Goal: Task Accomplishment & Management: Manage account settings

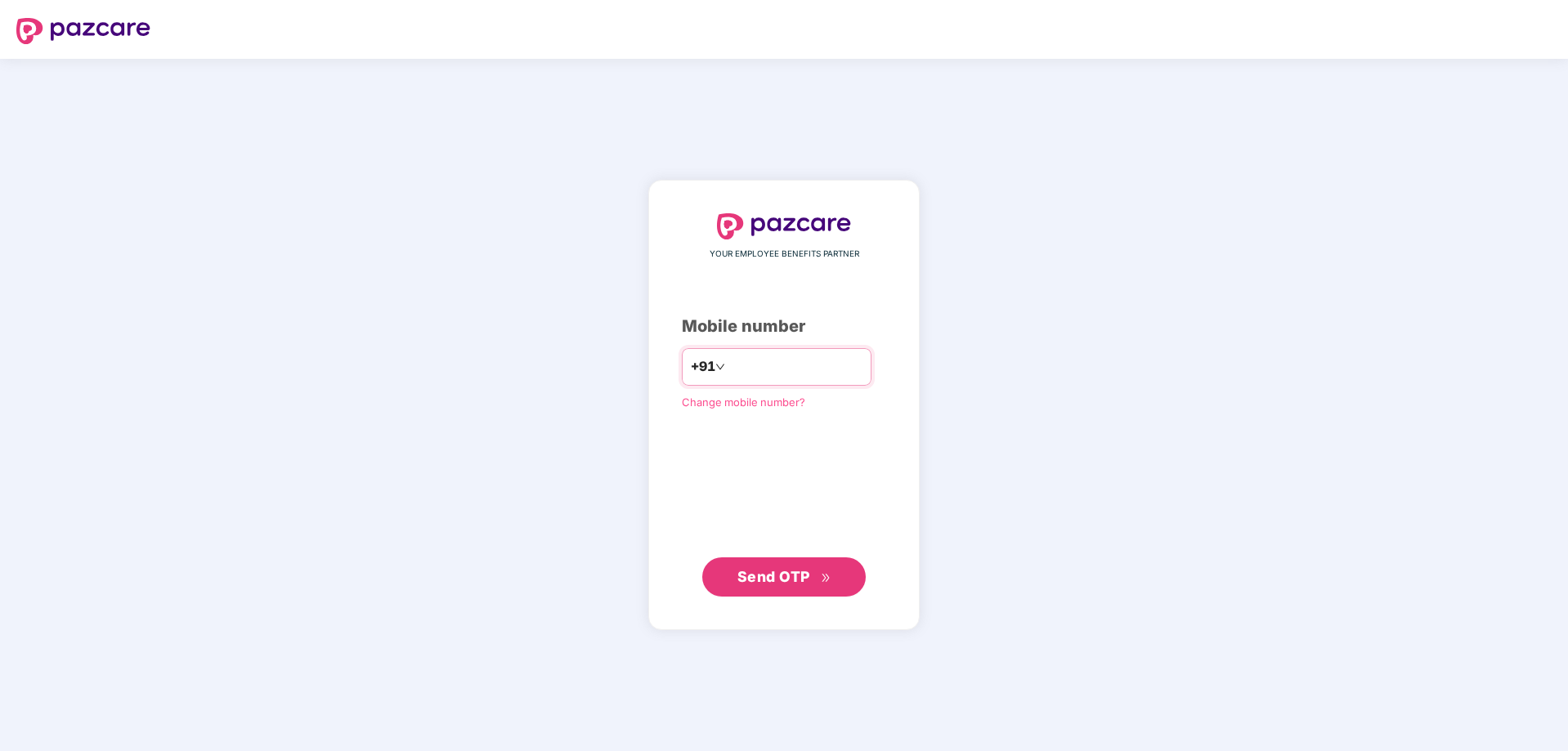
click at [789, 371] on input "number" at bounding box center [795, 366] width 134 height 26
type input "**********"
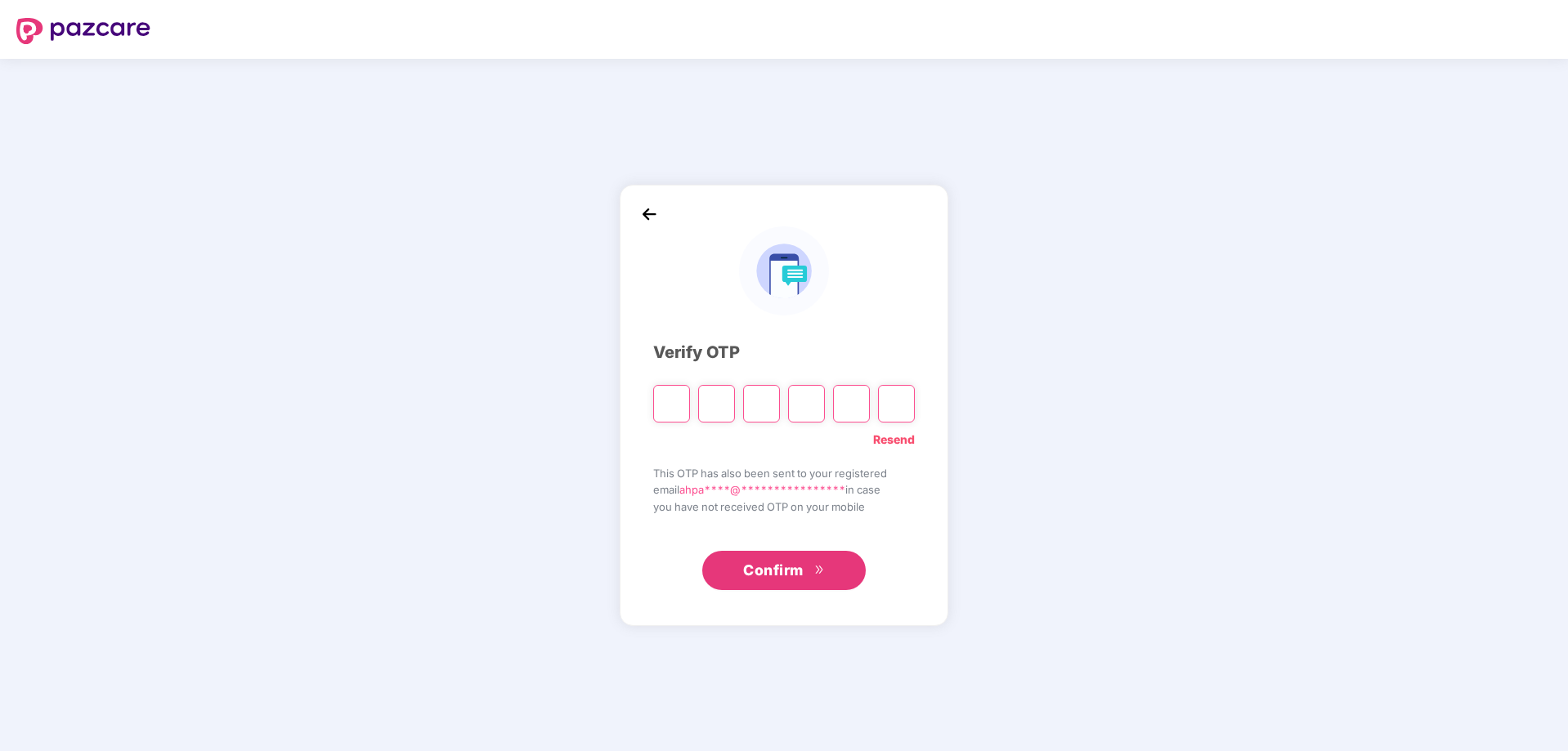
type input "*"
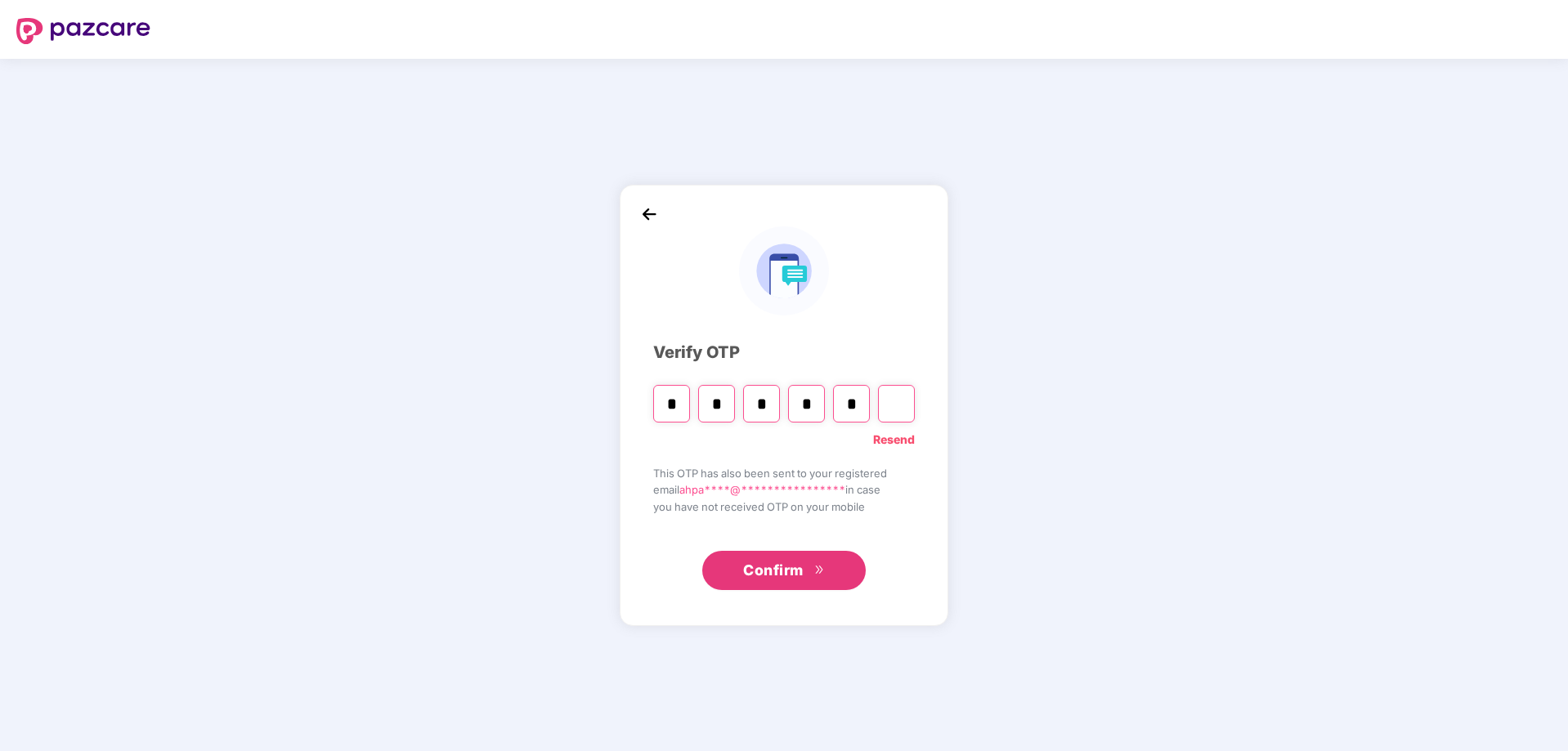
type input "*"
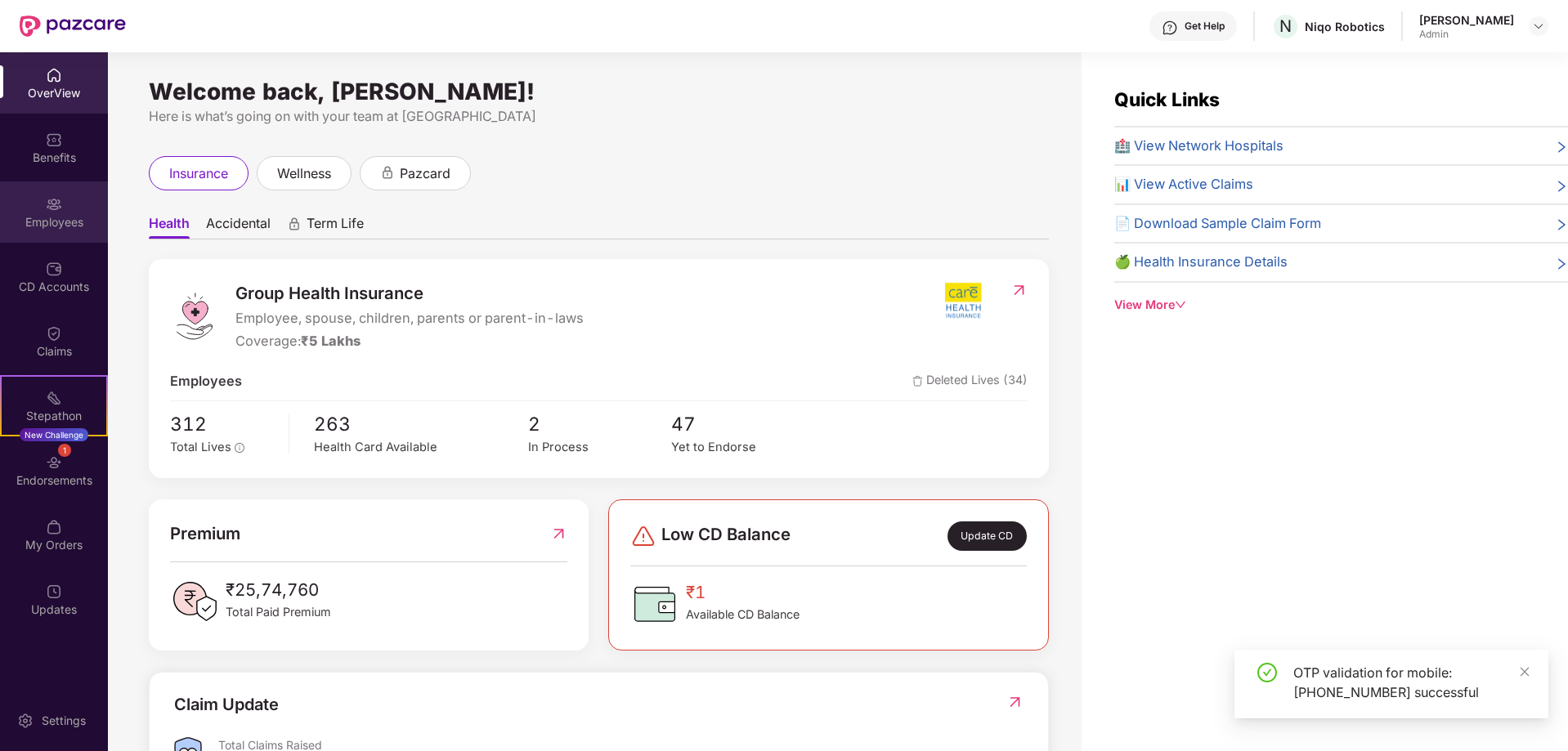
click at [30, 209] on div "Employees" at bounding box center [54, 212] width 108 height 62
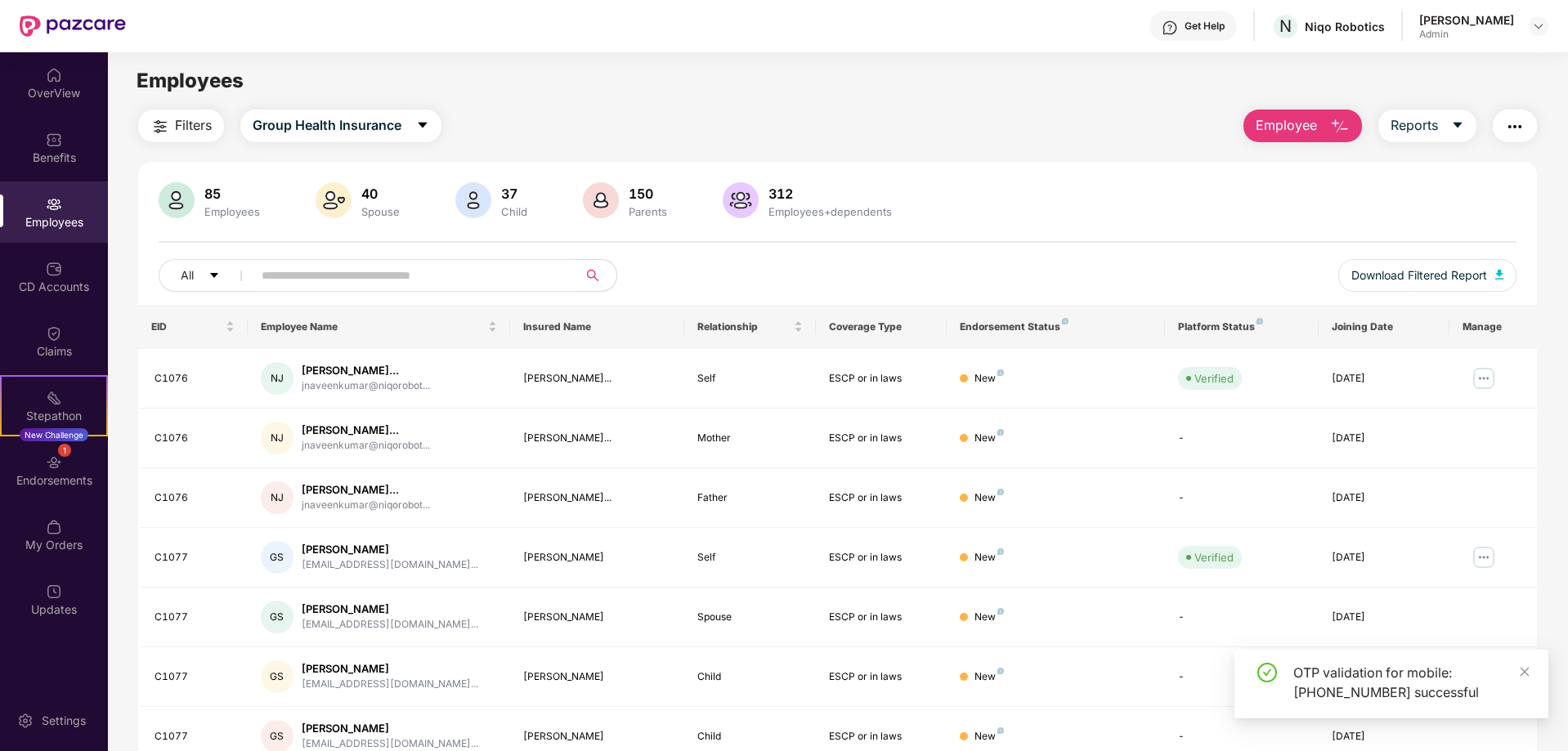
click at [445, 271] on input "text" at bounding box center [408, 275] width 293 height 24
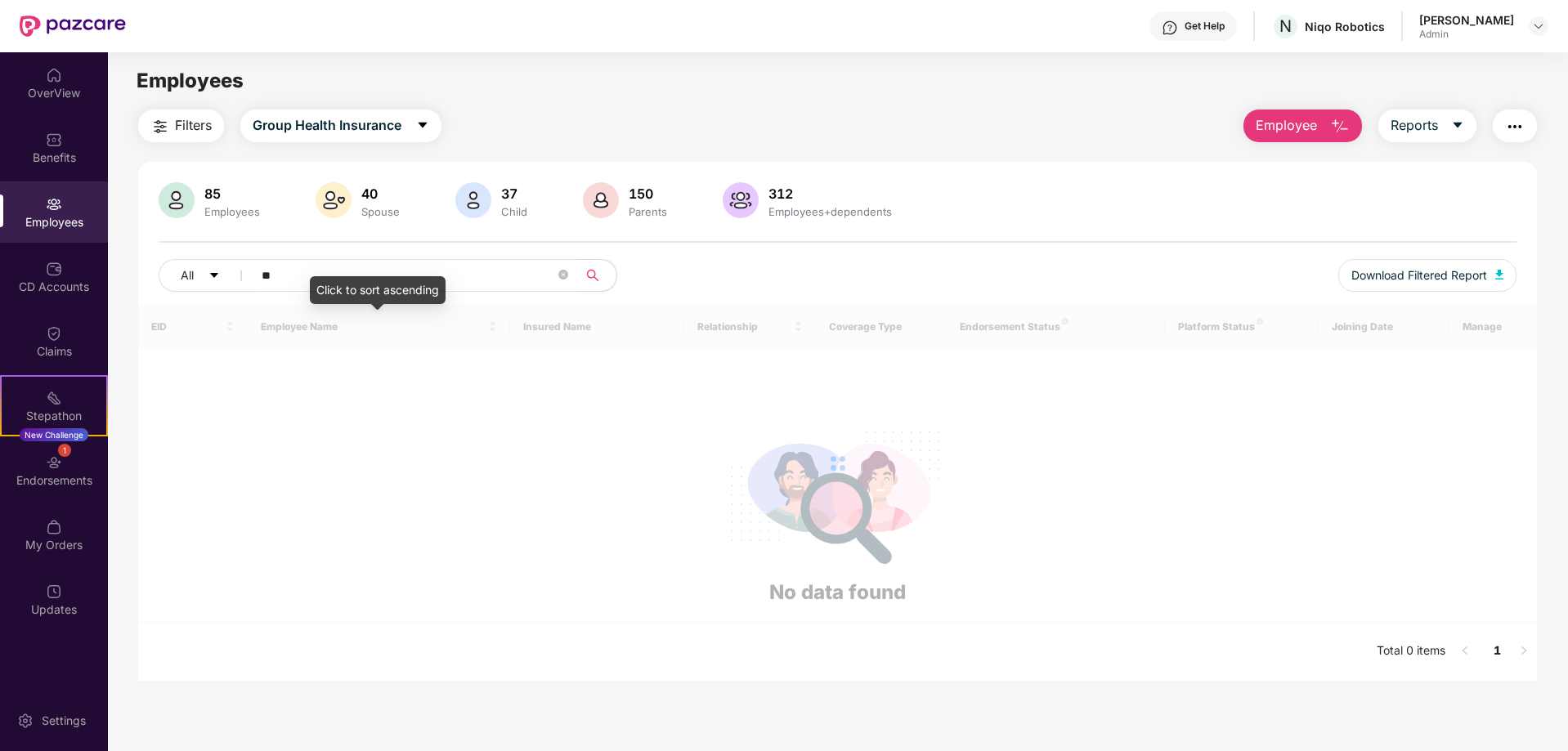
type input "*"
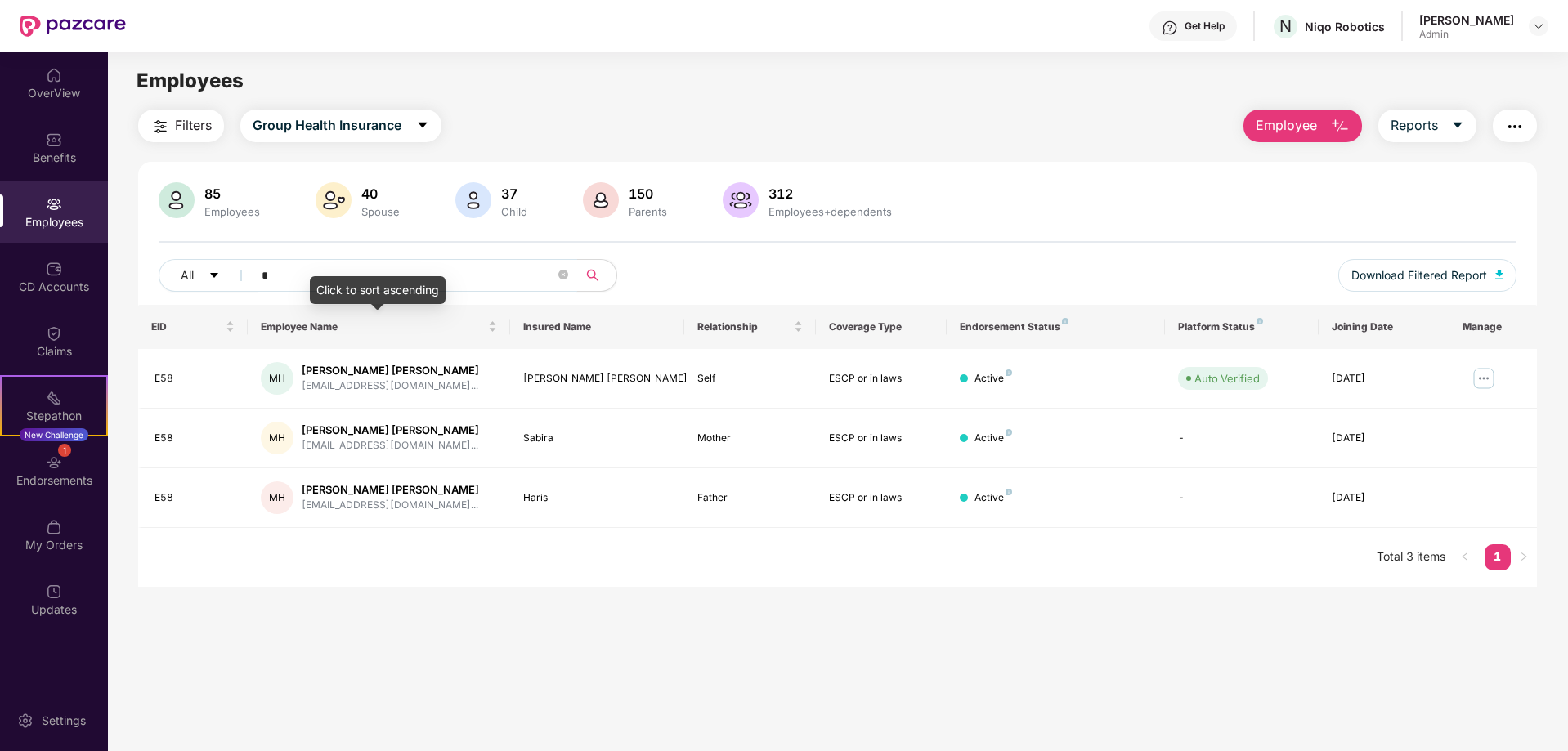
type input "**"
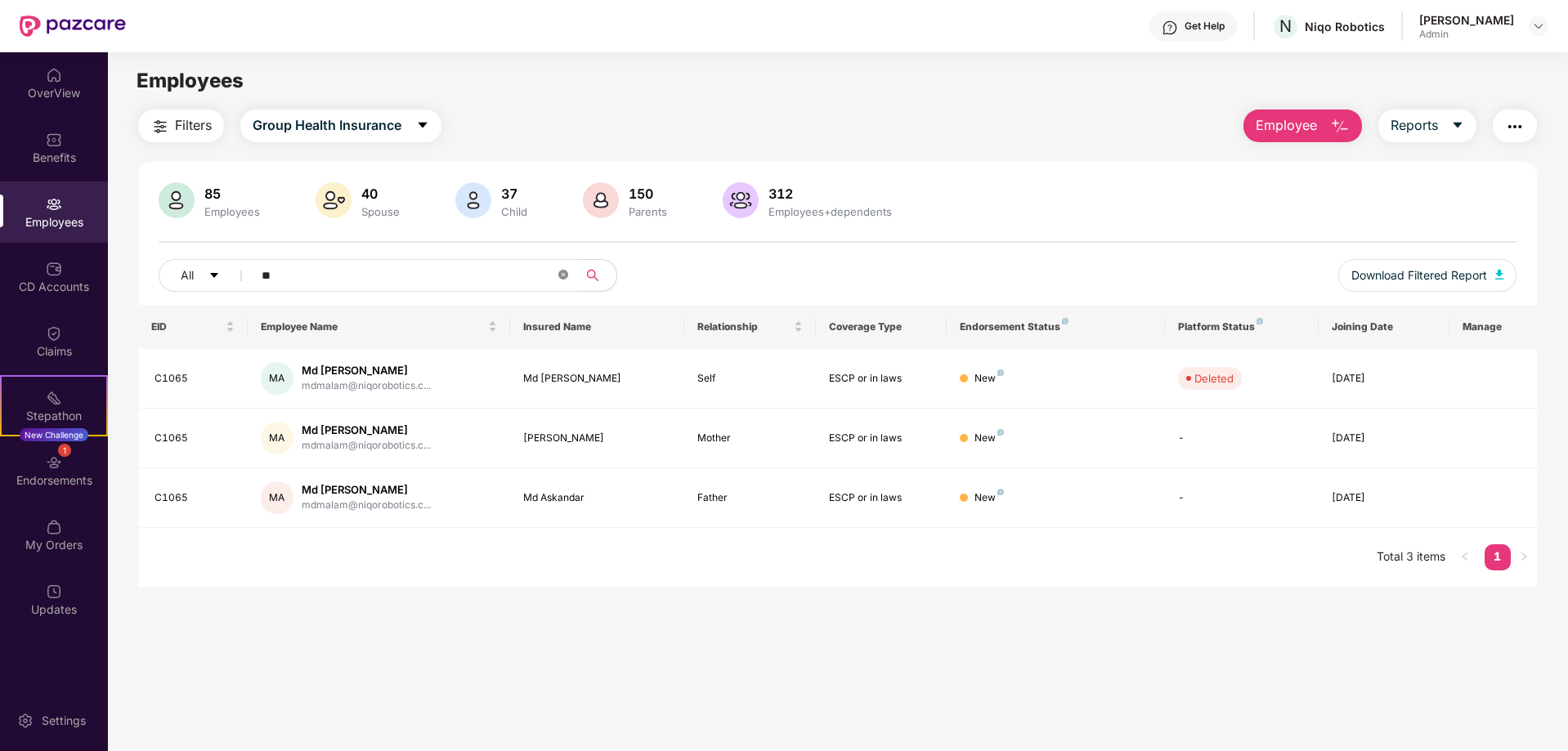
click at [566, 277] on icon "close-circle" at bounding box center [564, 275] width 10 height 10
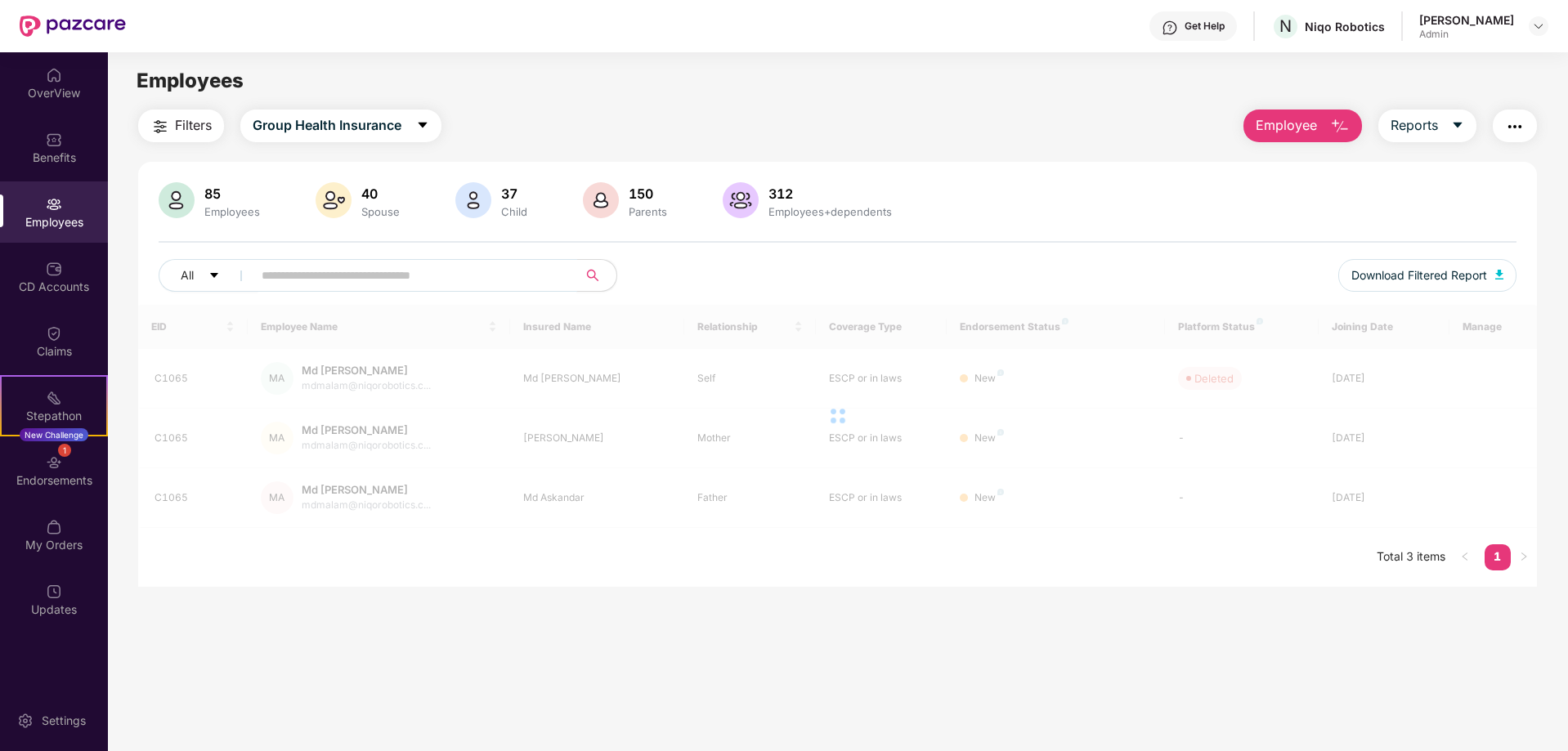
click at [463, 276] on input "text" at bounding box center [408, 275] width 293 height 24
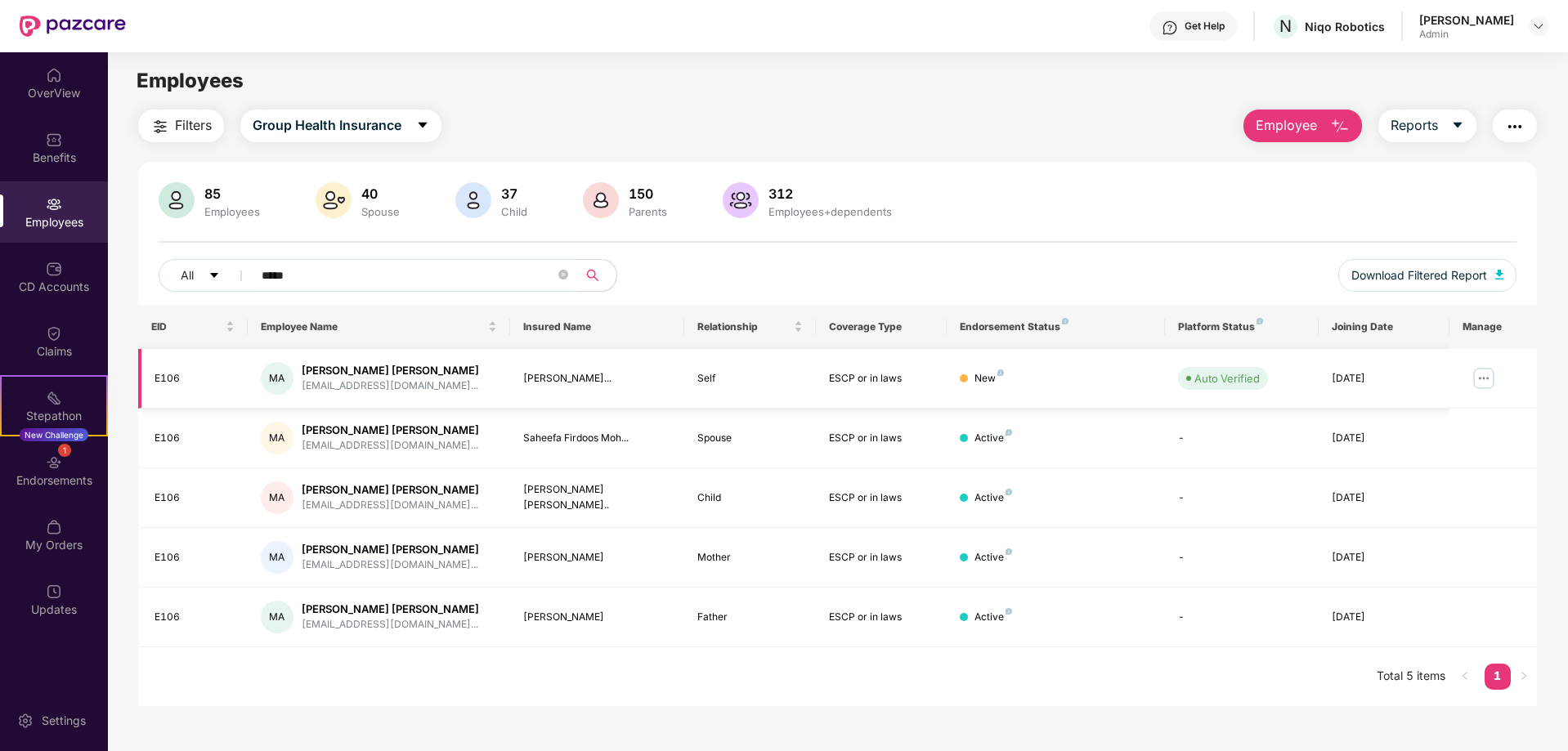
type input "*****"
click at [1476, 373] on img at bounding box center [1483, 378] width 26 height 26
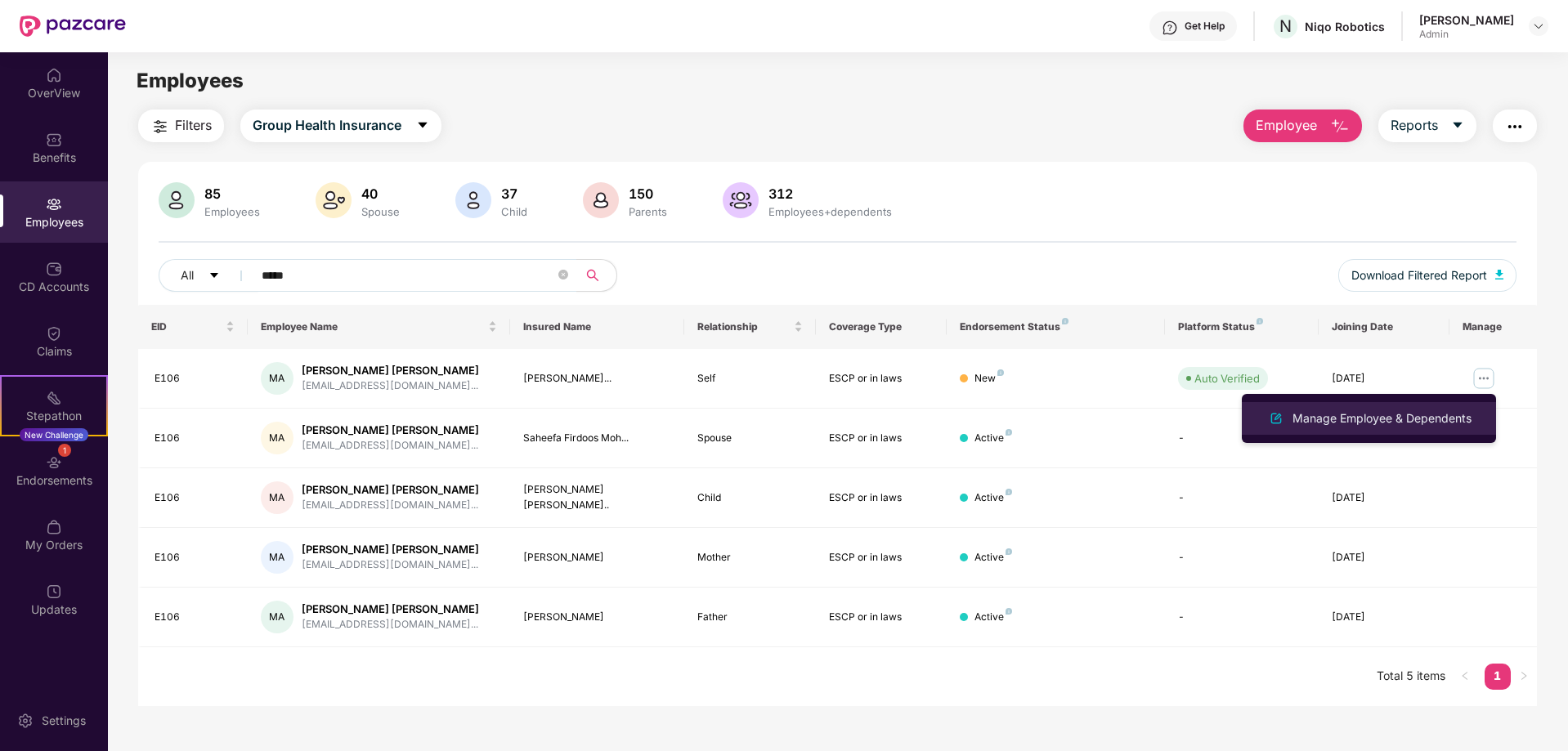
click at [1388, 416] on div "Manage Employee & Dependents" at bounding box center [1381, 419] width 186 height 18
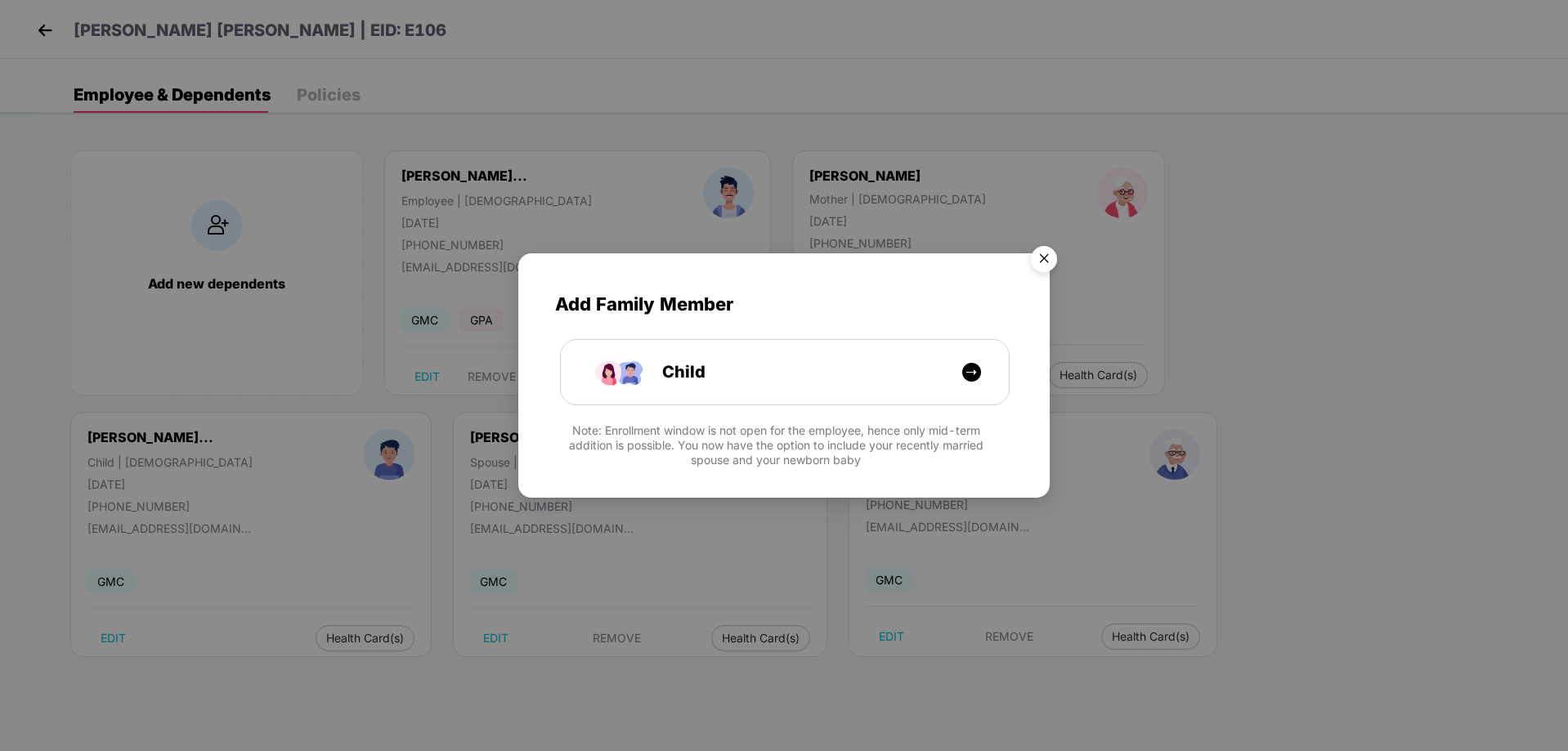
click at [1057, 258] on img "Close" at bounding box center [1043, 261] width 46 height 46
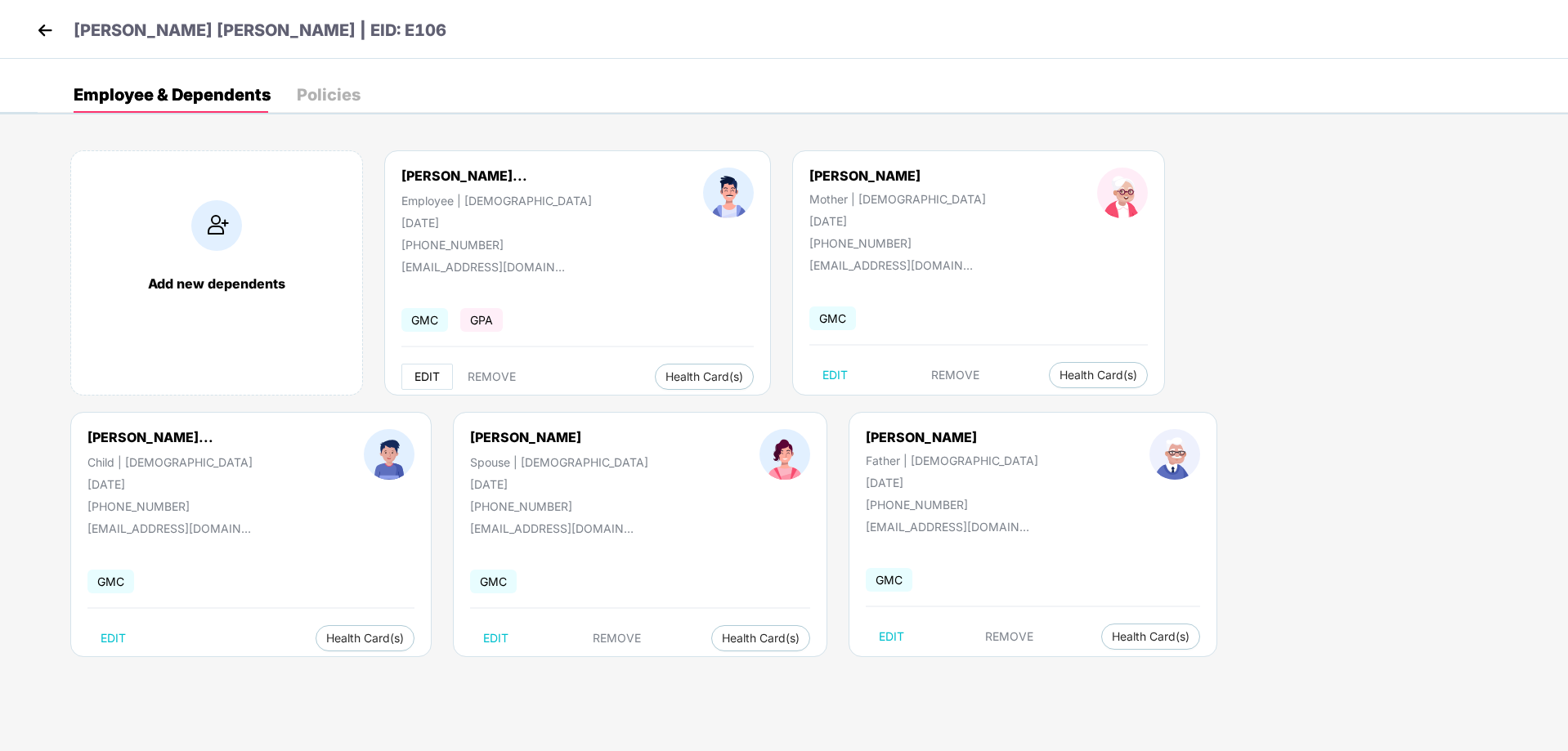
click at [429, 375] on span "EDIT" at bounding box center [427, 377] width 25 height 13
select select "****"
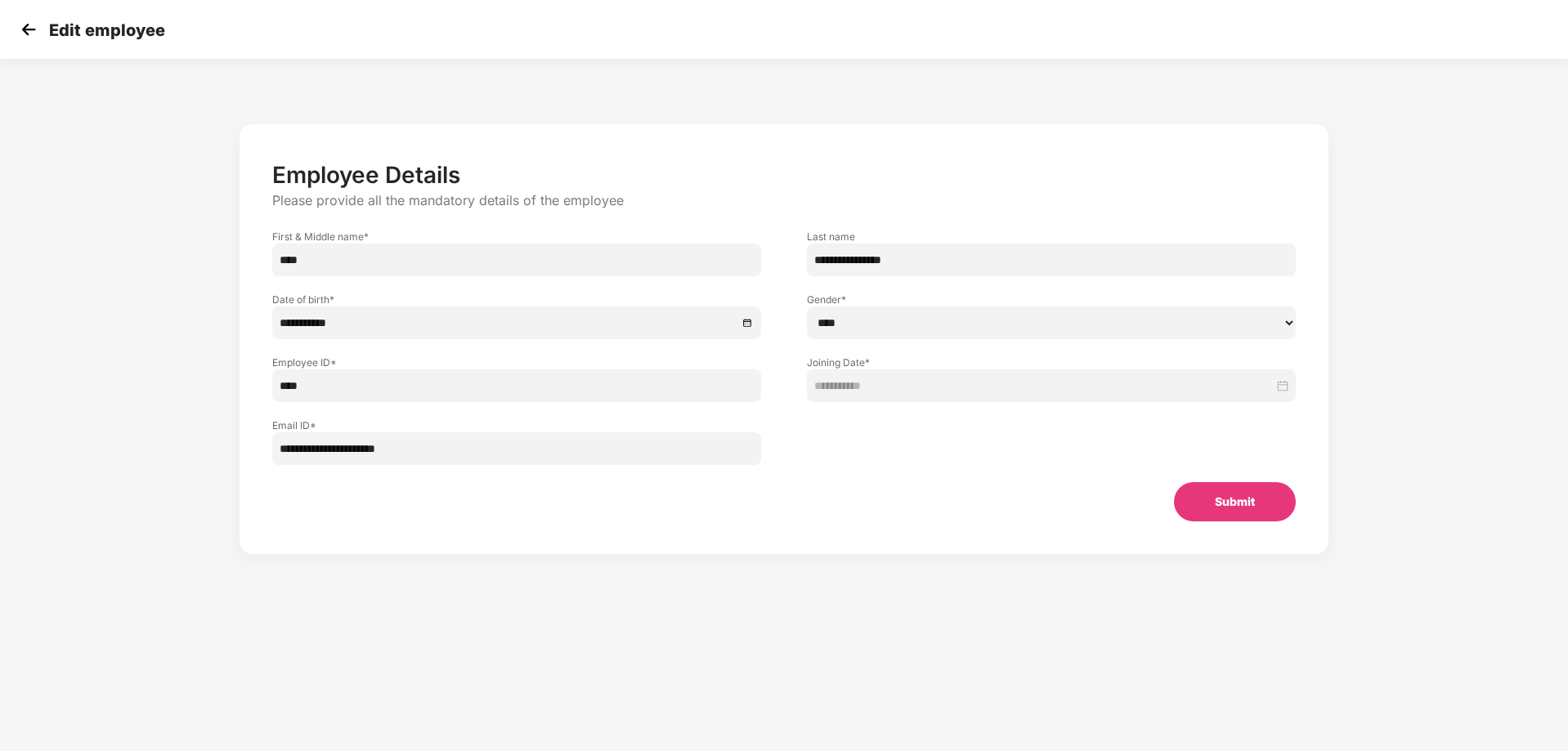
click at [33, 34] on img at bounding box center [28, 29] width 24 height 24
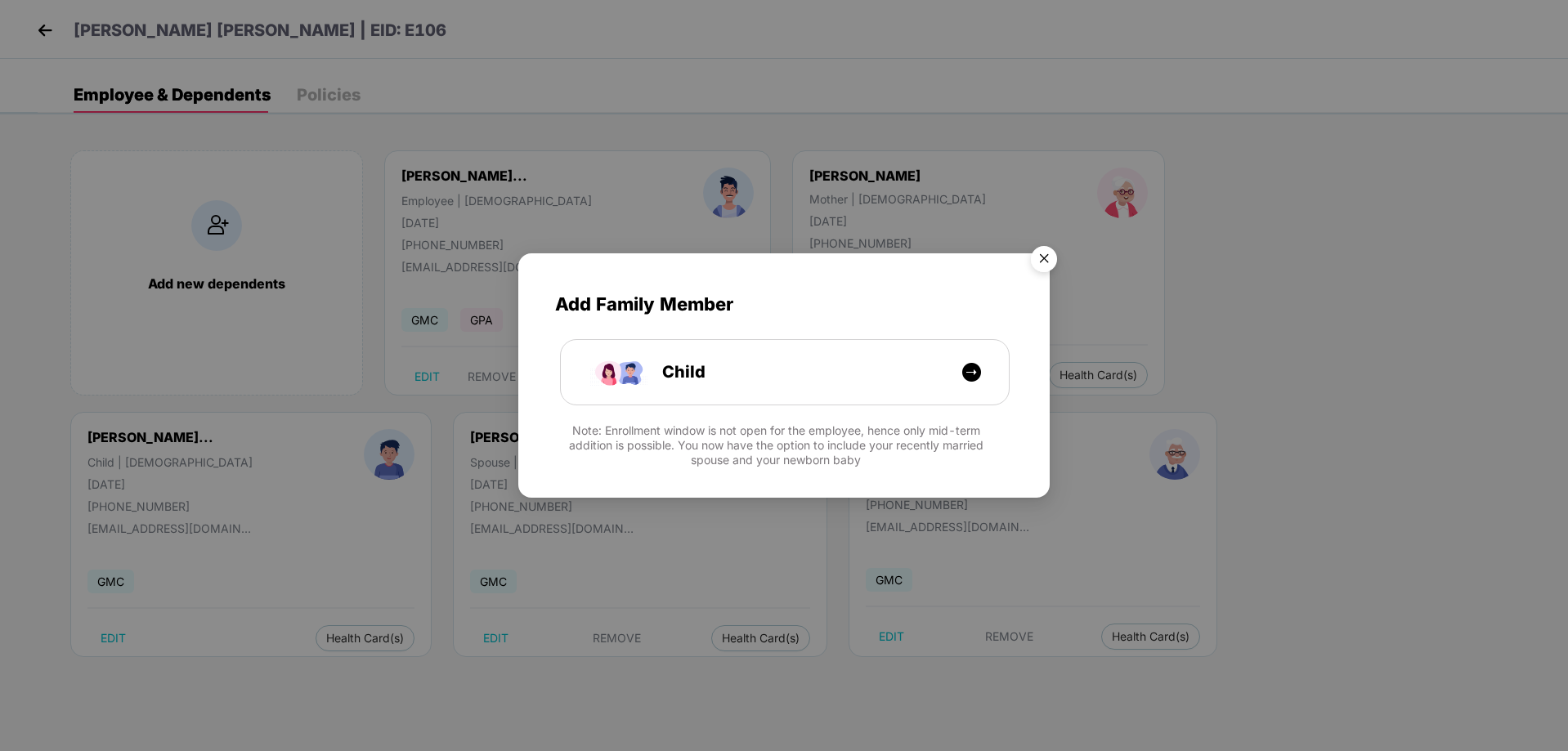
click at [1054, 252] on img "Close" at bounding box center [1043, 261] width 46 height 46
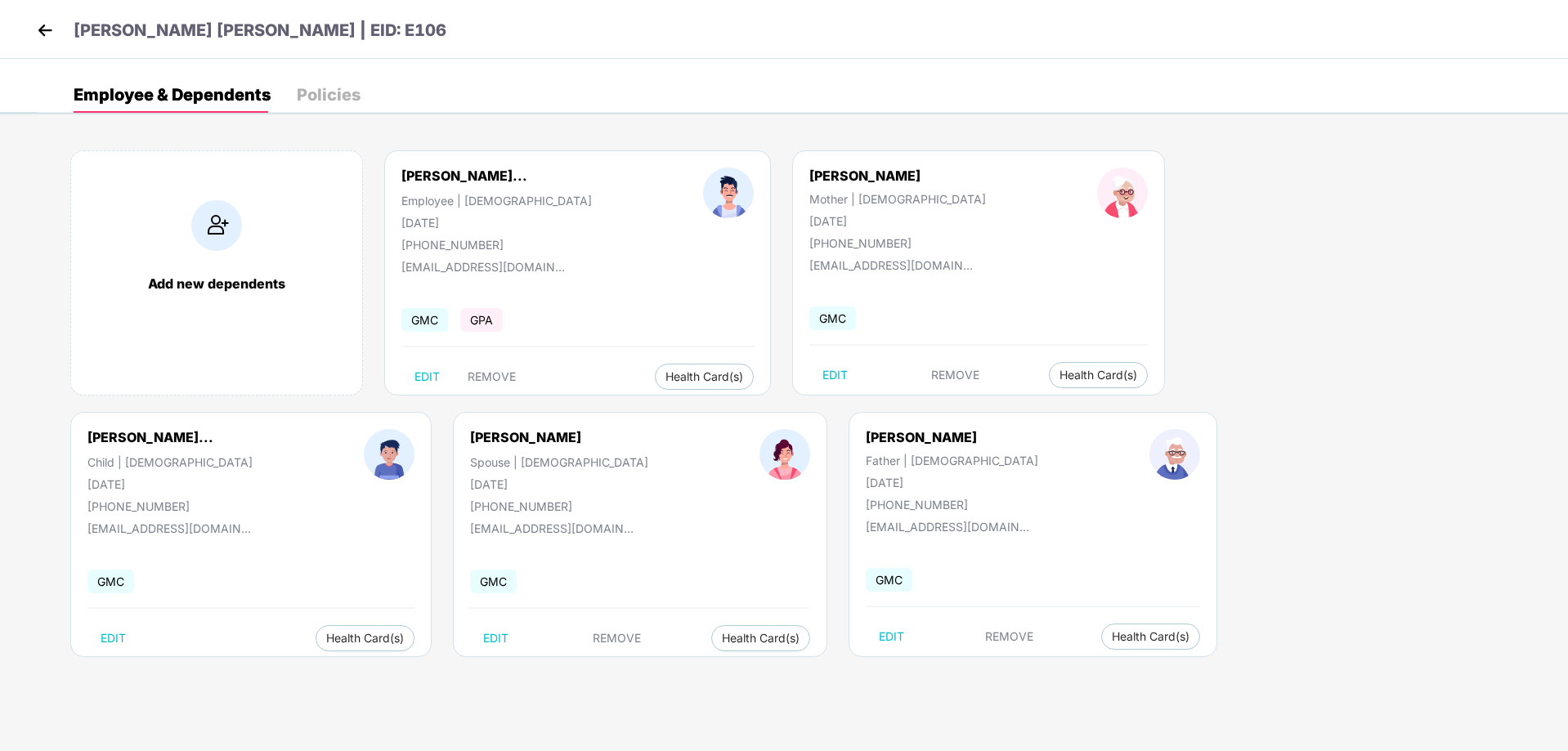
click at [314, 96] on div "Policies" at bounding box center [328, 95] width 64 height 17
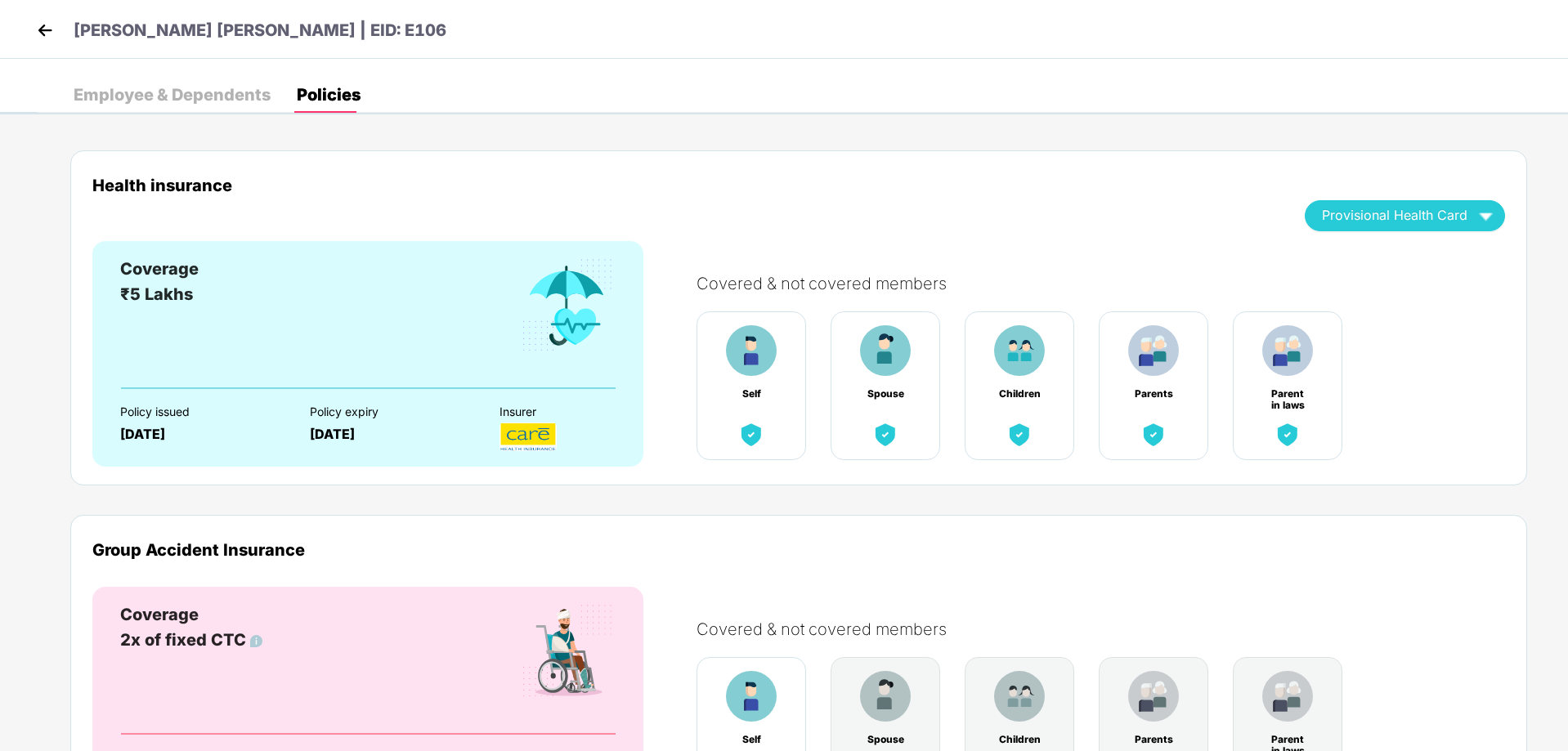
click at [408, 299] on div "Coverage ₹5 Lakhs" at bounding box center [367, 321] width 495 height 131
click at [231, 324] on div "Coverage ₹5 Lakhs" at bounding box center [367, 321] width 495 height 131
click at [194, 407] on div "Policy issued" at bounding box center [200, 412] width 161 height 13
click at [1366, 220] on span "Provisional Health Card" at bounding box center [1395, 215] width 146 height 9
click at [43, 25] on img at bounding box center [44, 30] width 24 height 24
